Goal: Communication & Community: Connect with others

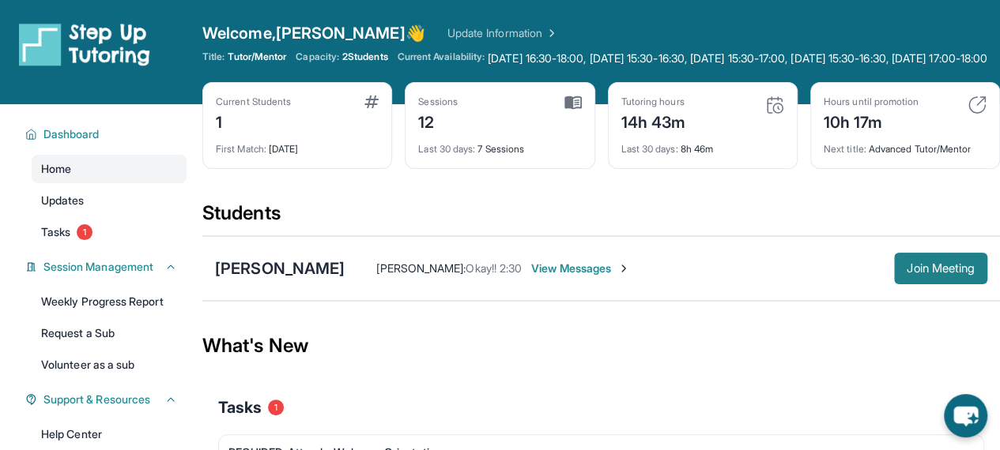
click at [928, 273] on span "Join Meeting" at bounding box center [940, 268] width 68 height 9
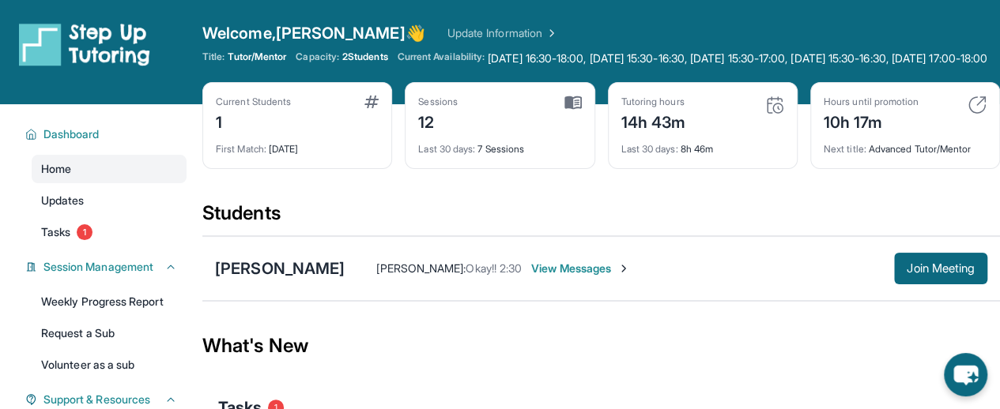
click at [598, 228] on div "Students" at bounding box center [600, 218] width 797 height 35
click at [975, 113] on img at bounding box center [976, 105] width 19 height 19
click at [597, 201] on div "Current Students 1 First Match : 1 month ago Sessions 12 Last 30 days : 7 Sessi…" at bounding box center [600, 141] width 797 height 119
click at [552, 277] on span "View Messages" at bounding box center [580, 269] width 99 height 16
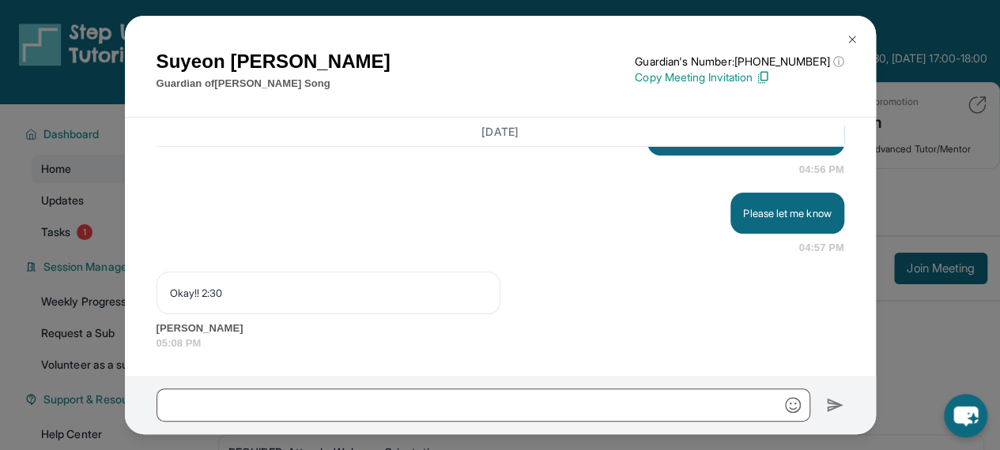
scroll to position [2, 0]
click at [847, 33] on img at bounding box center [851, 39] width 13 height 13
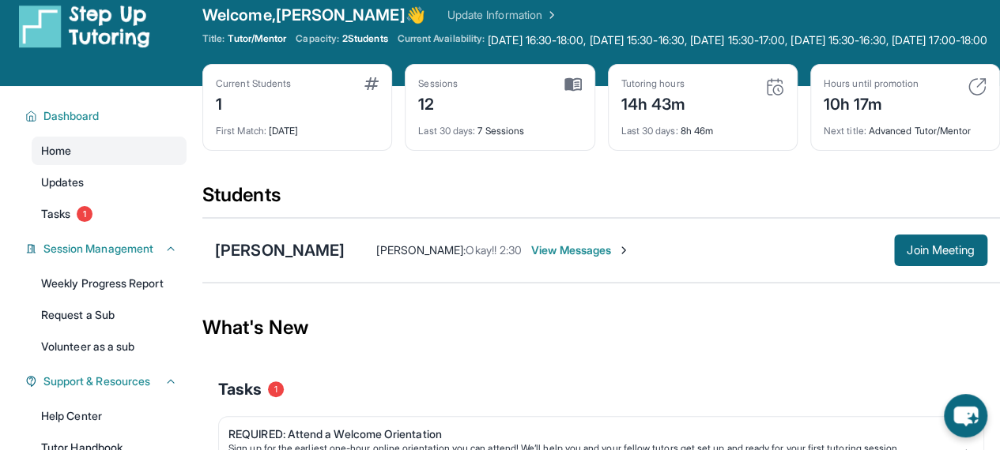
scroll to position [0, 0]
